Goal: Information Seeking & Learning: Learn about a topic

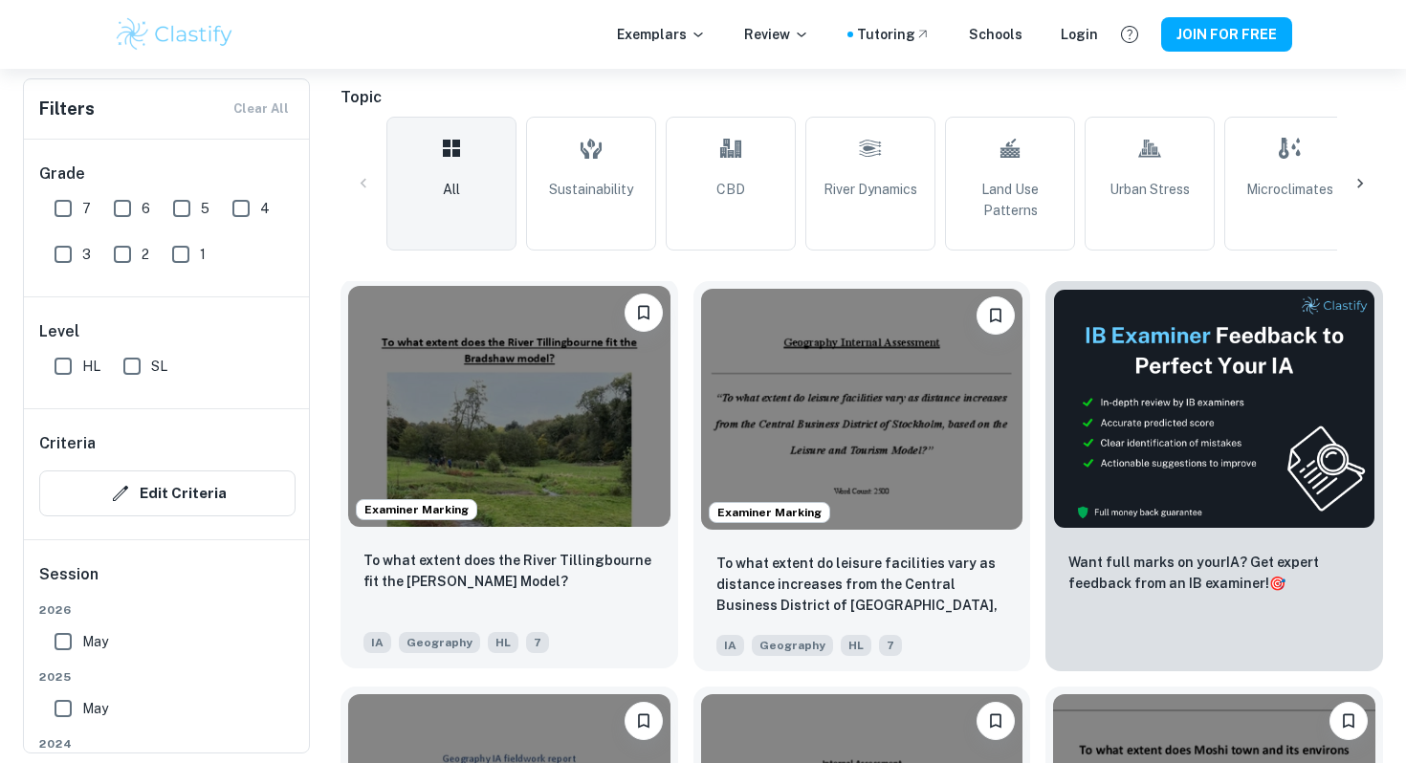
scroll to position [427, 0]
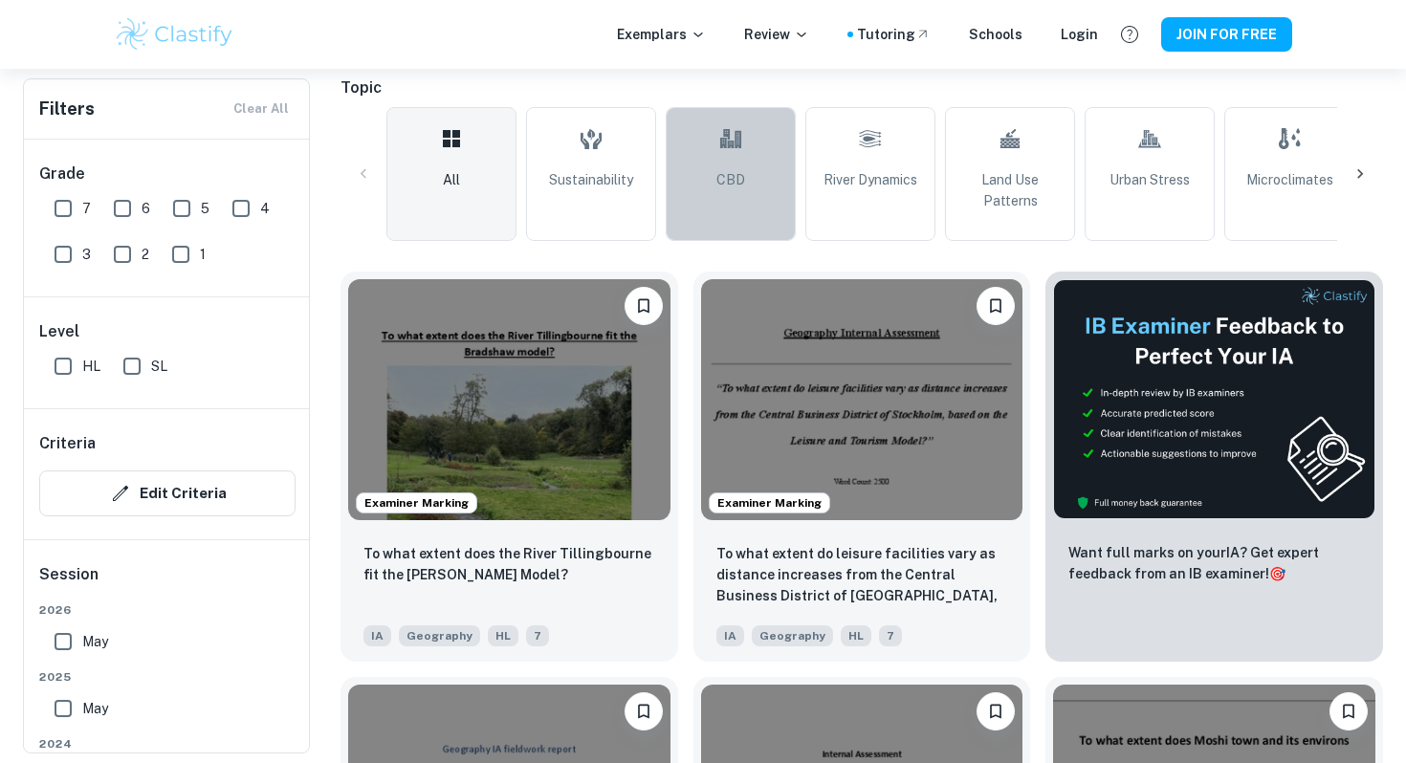
click at [742, 184] on span "CBD" at bounding box center [730, 179] width 29 height 21
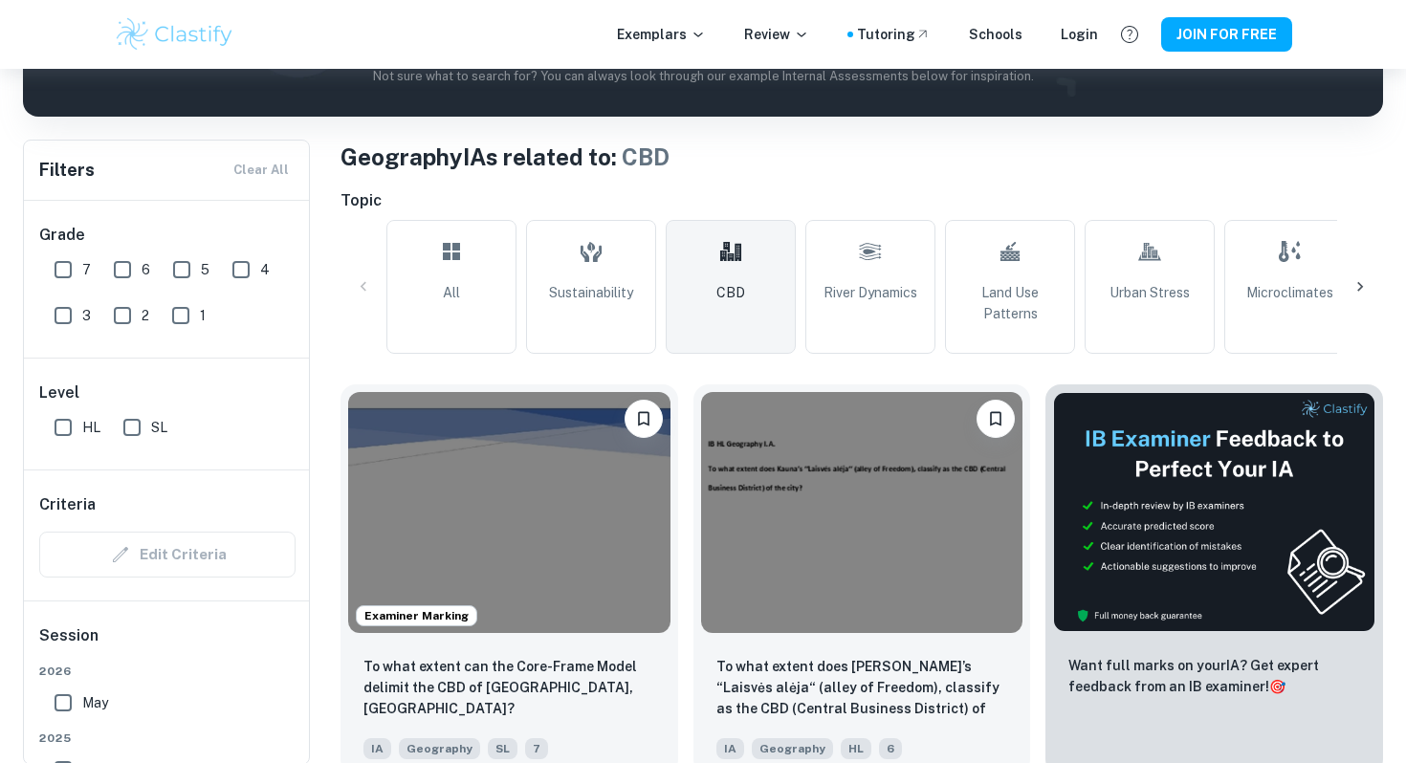
scroll to position [323, 0]
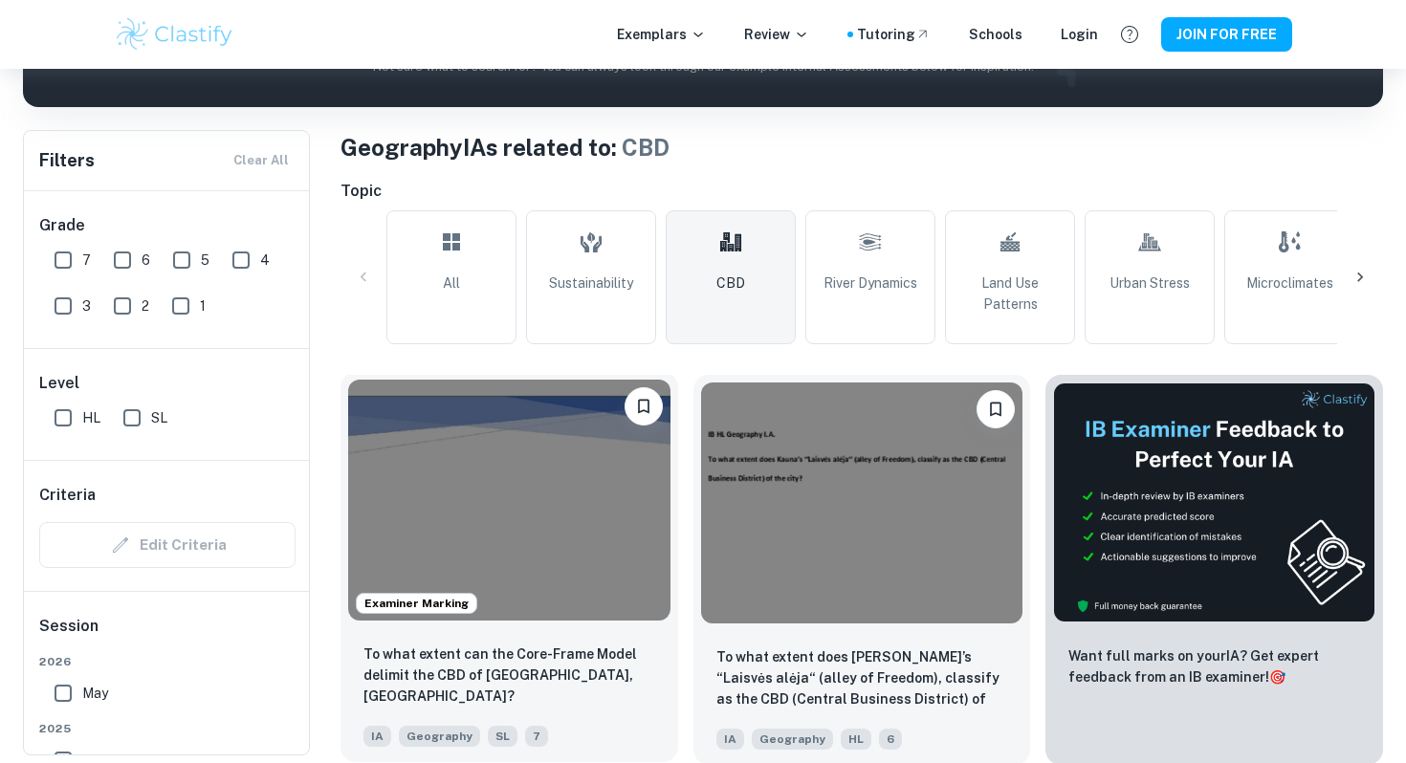
click at [576, 537] on img at bounding box center [509, 500] width 322 height 241
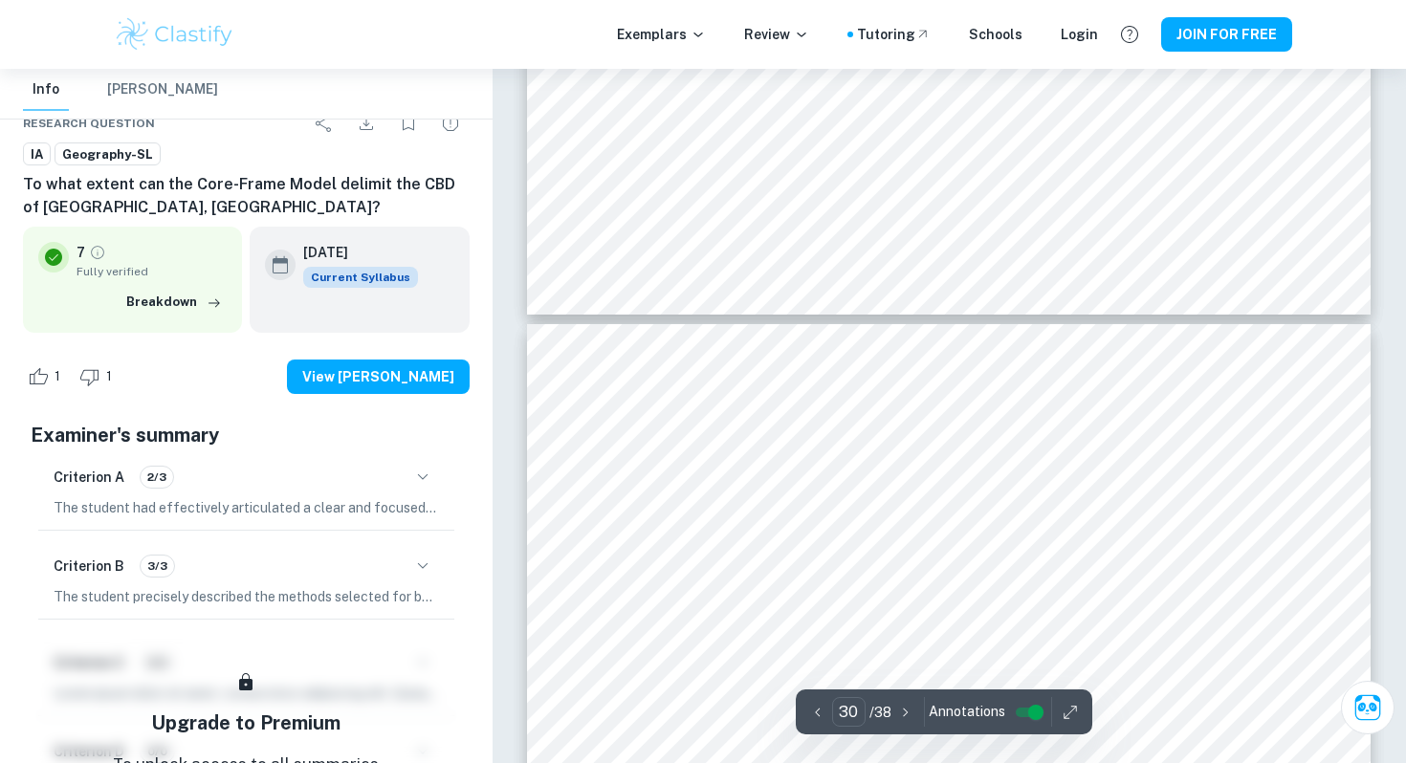
scroll to position [35454, 0]
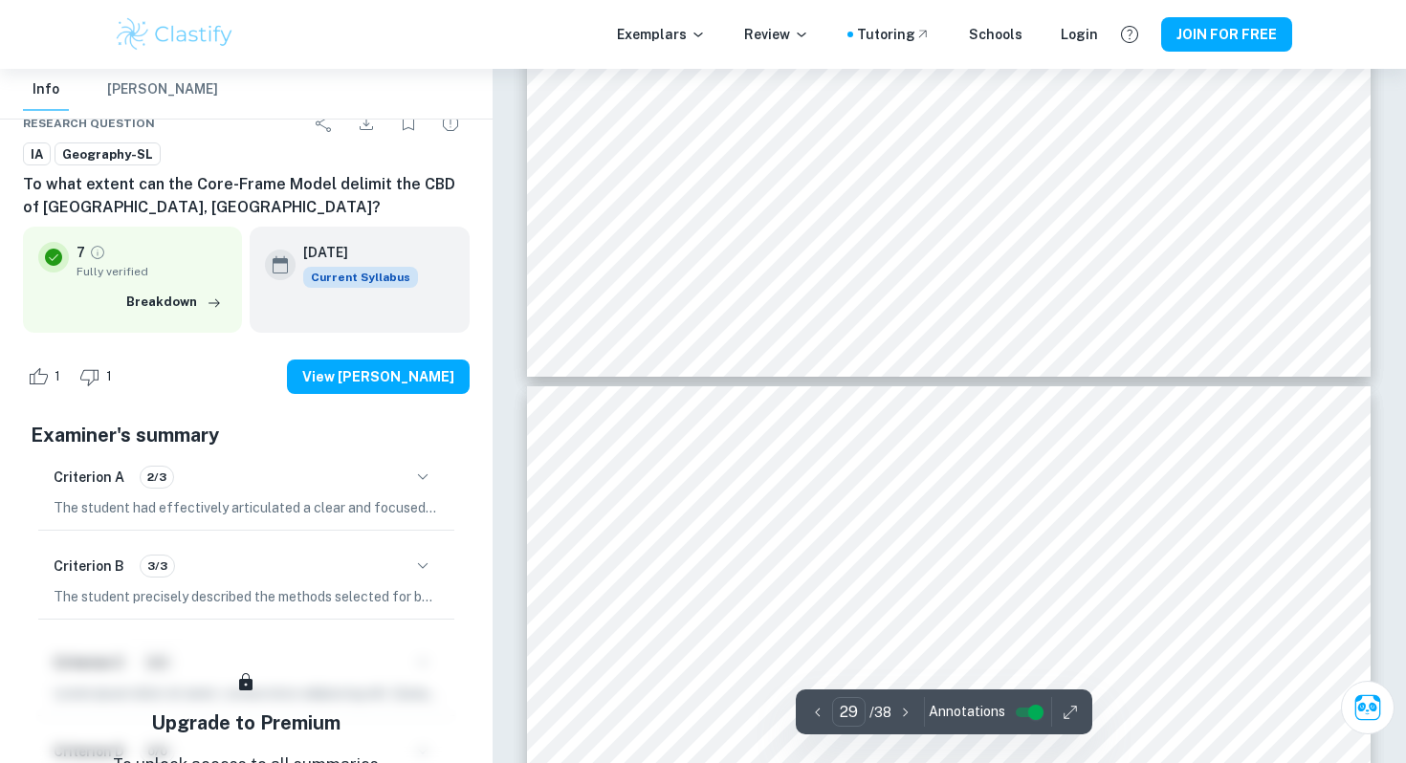
type input "28"
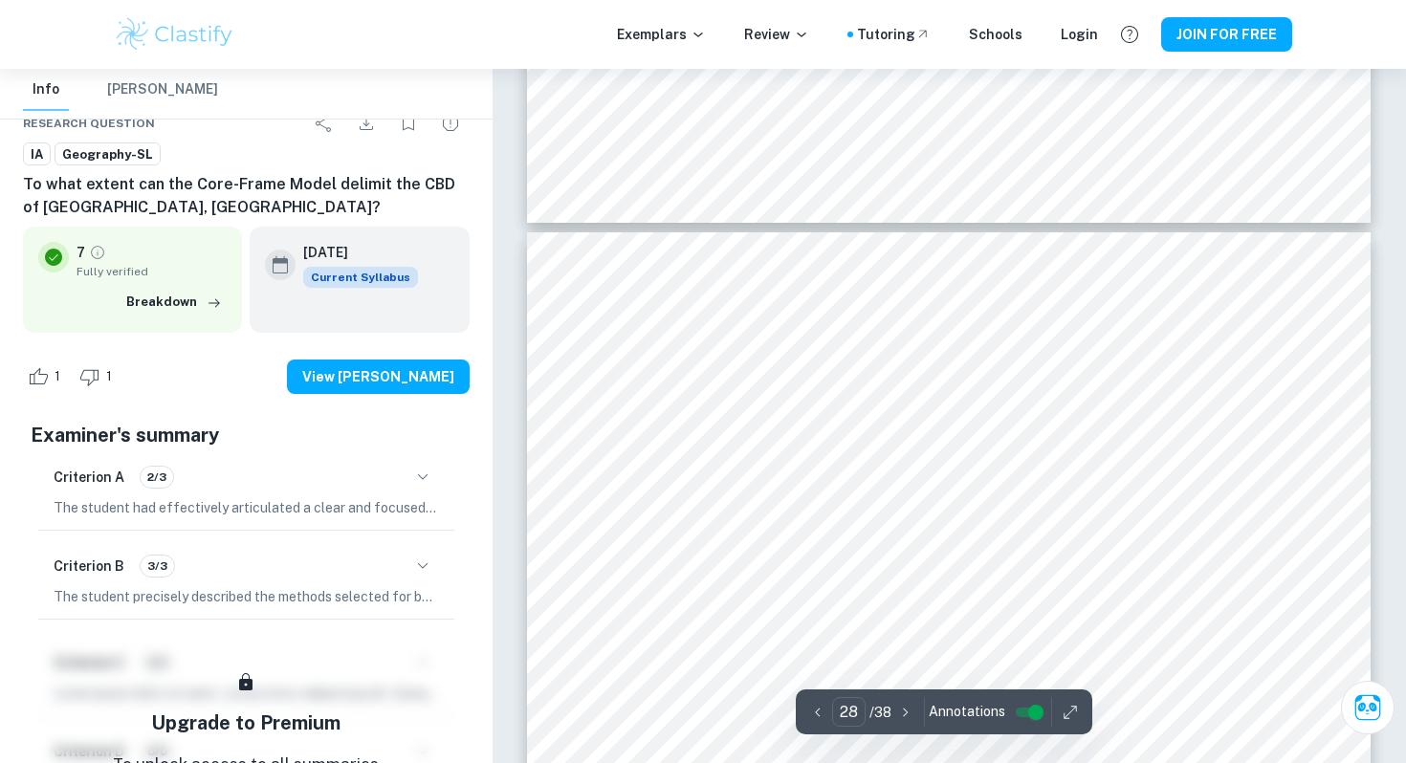
scroll to position [33137, 0]
